Goal: Transaction & Acquisition: Book appointment/travel/reservation

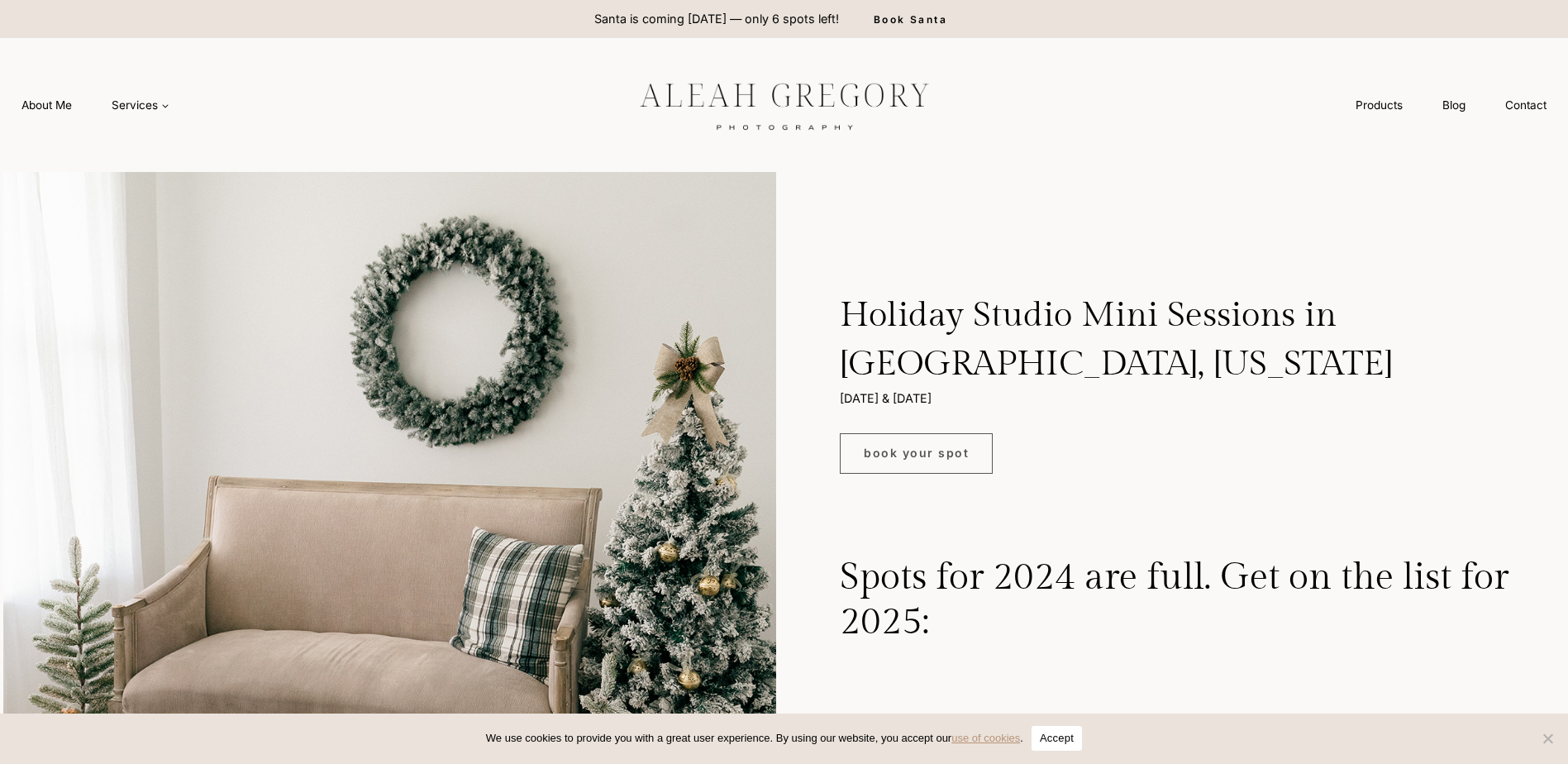
click at [757, 89] on img at bounding box center [784, 104] width 372 height 69
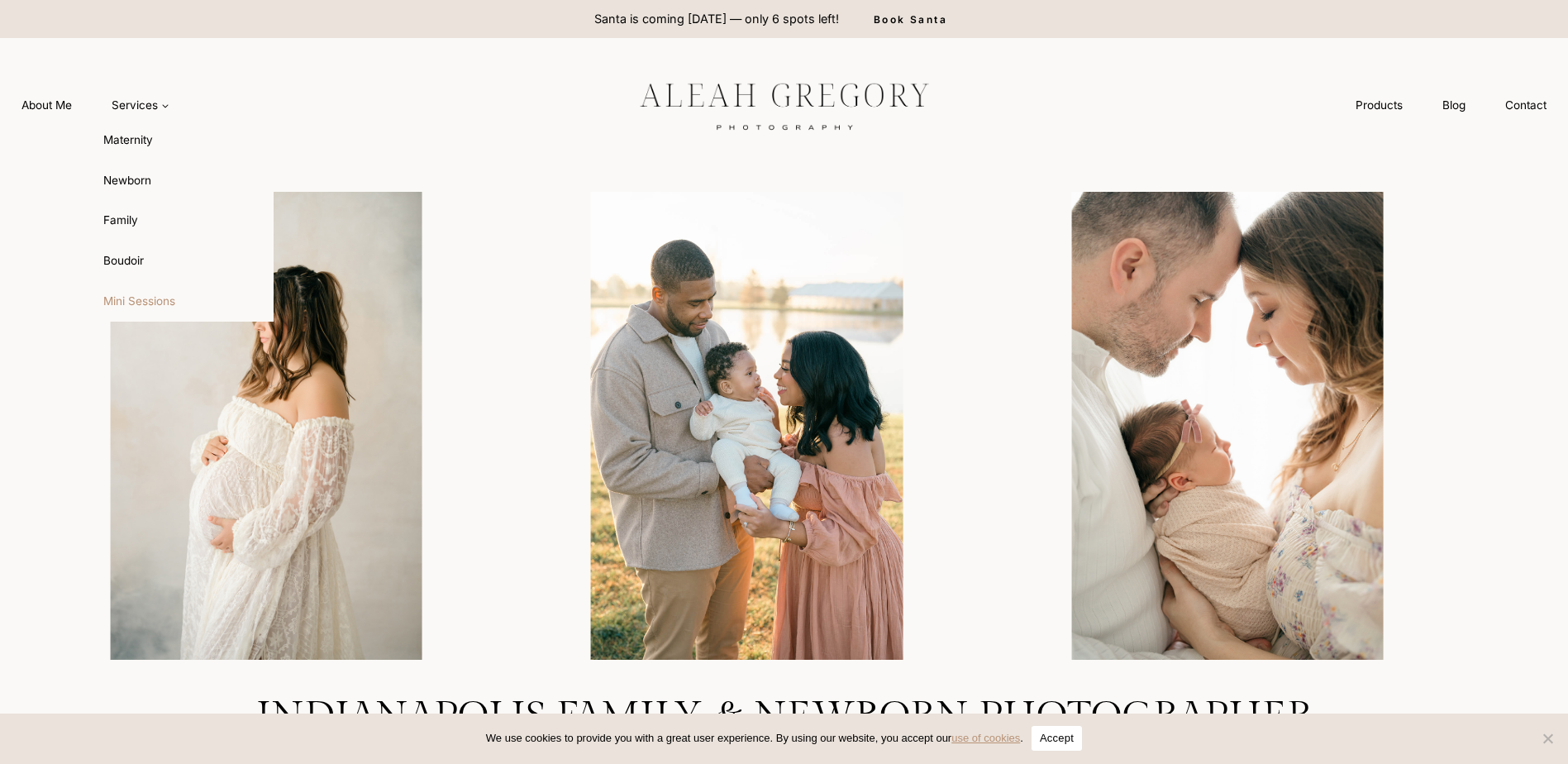
click at [140, 300] on link "Mini Sessions" at bounding box center [183, 301] width 182 height 40
